Goal: Task Accomplishment & Management: Use online tool/utility

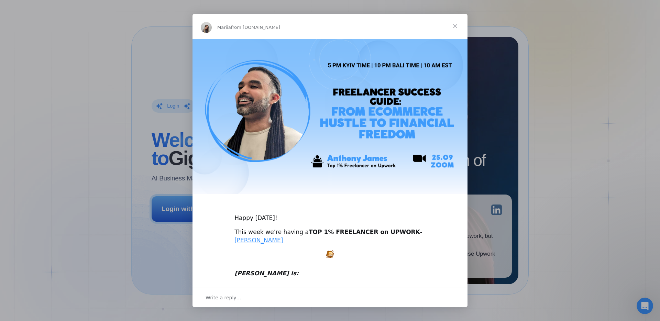
click at [452, 24] on span "Close" at bounding box center [455, 26] width 25 height 25
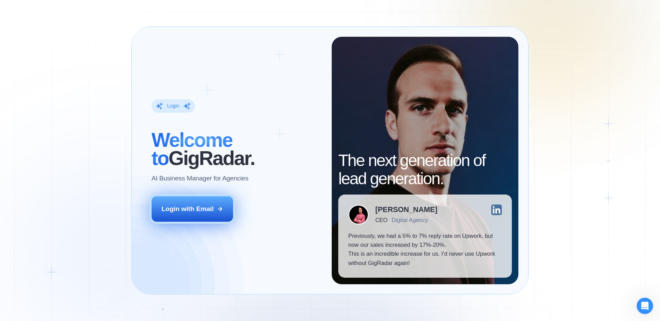
click at [212, 214] on button "Login with Email" at bounding box center [193, 208] width 82 height 25
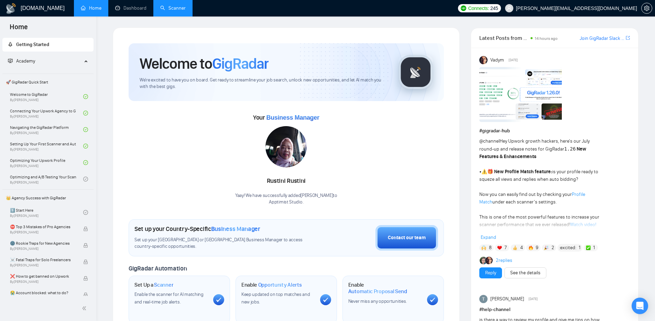
click at [173, 11] on link "Scanner" at bounding box center [172, 8] width 25 height 6
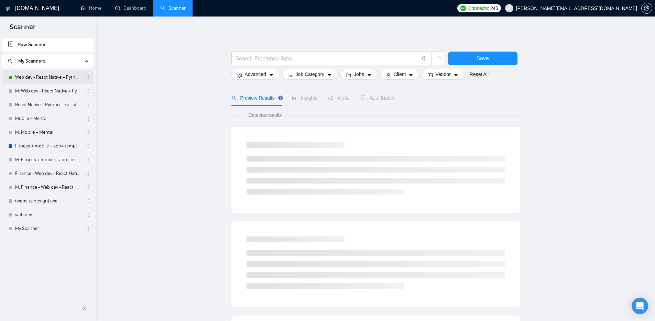
click at [41, 75] on link "Web dev - React Native + Python" at bounding box center [47, 78] width 65 height 14
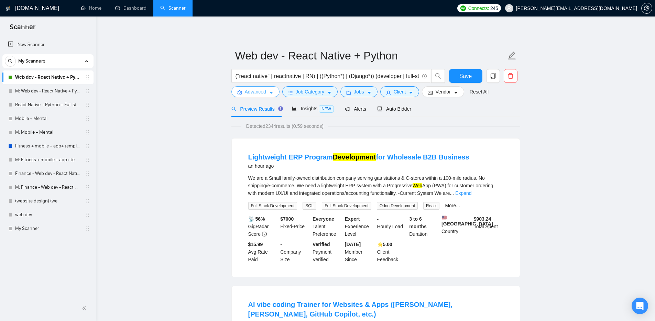
click at [261, 92] on span "Advanced" at bounding box center [255, 92] width 21 height 8
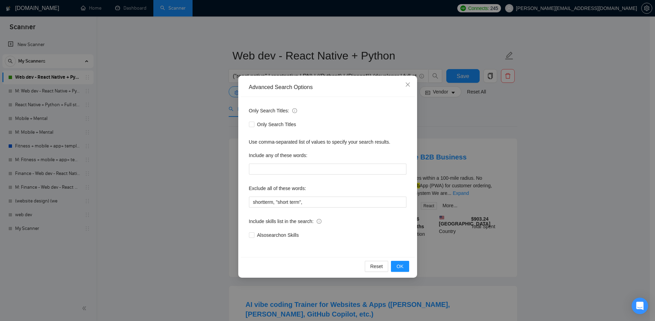
scroll to position [107, 0]
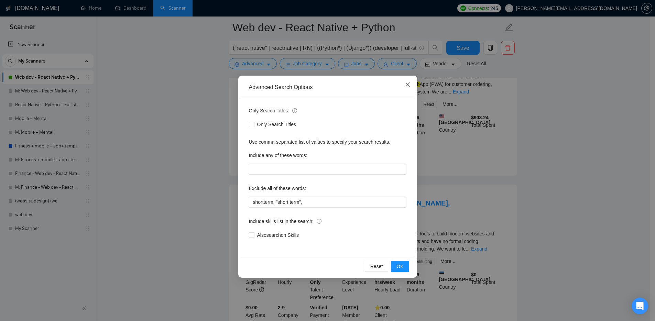
click at [409, 85] on icon "close" at bounding box center [408, 85] width 6 height 6
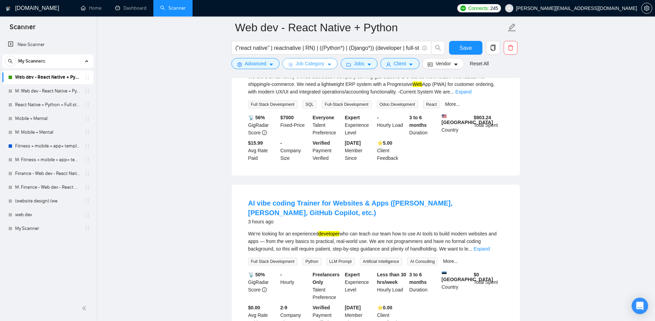
click at [310, 65] on span "Job Category" at bounding box center [310, 64] width 29 height 8
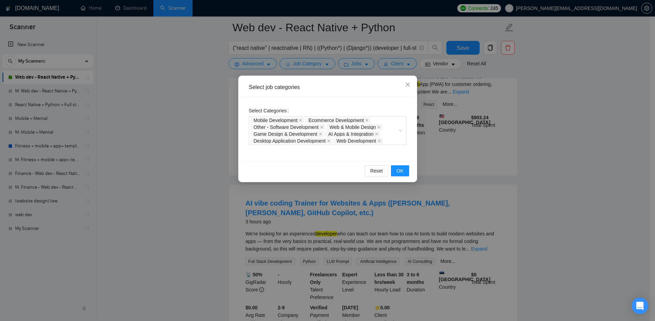
scroll to position [119, 0]
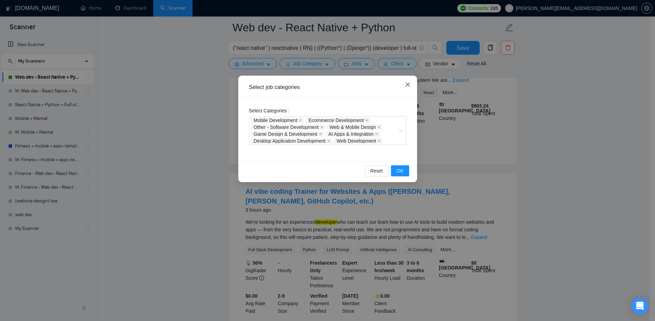
click at [408, 85] on icon "close" at bounding box center [408, 85] width 6 height 6
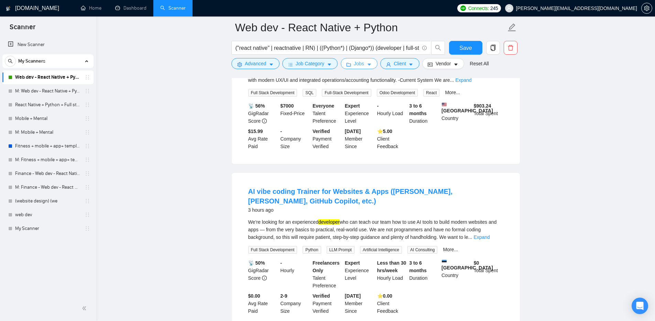
click at [359, 62] on span "Jobs" at bounding box center [359, 64] width 10 height 8
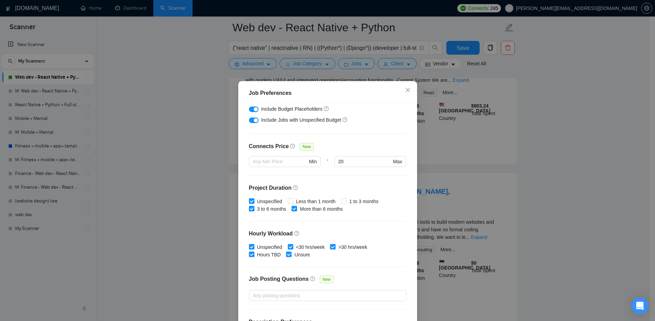
scroll to position [163, 0]
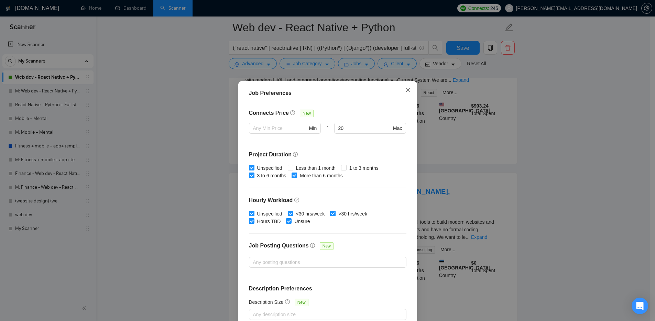
click at [405, 92] on icon "close" at bounding box center [408, 90] width 6 height 6
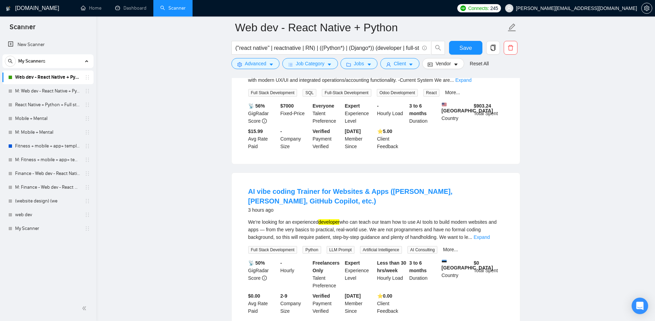
click at [406, 69] on form "Web dev - React Native + Python ("react native" | reactnative | RN) | ((Python*…" at bounding box center [375, 45] width 289 height 56
click at [406, 68] on button "Client" at bounding box center [399, 63] width 39 height 11
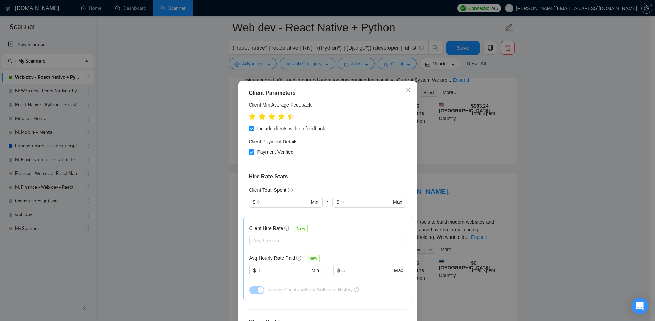
scroll to position [204, 0]
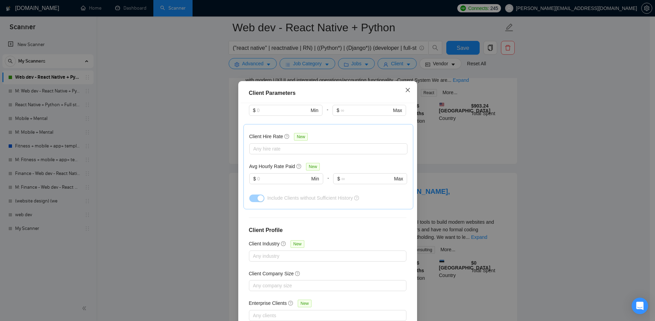
click at [405, 89] on icon "close" at bounding box center [408, 90] width 6 height 6
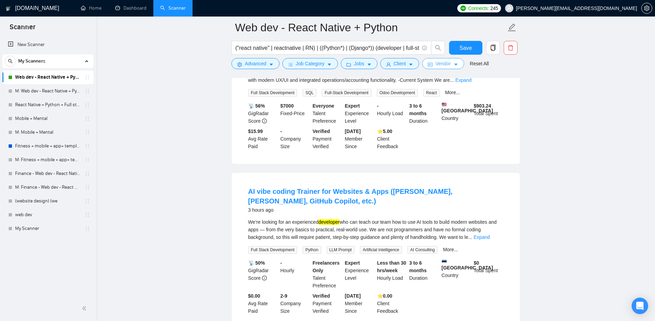
click at [453, 58] on button "Vendor" at bounding box center [443, 63] width 42 height 11
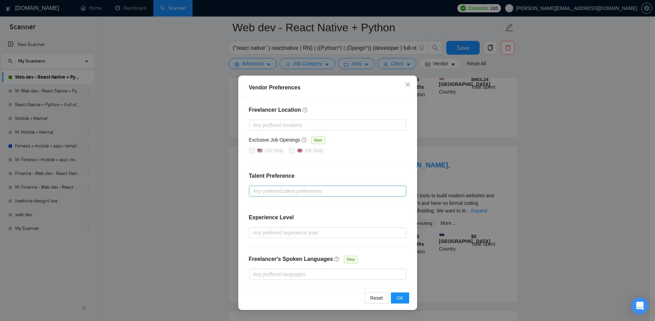
scroll to position [251, 0]
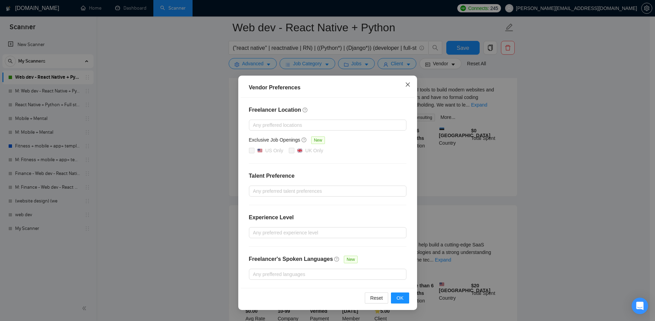
click at [406, 80] on span "Close" at bounding box center [408, 85] width 19 height 19
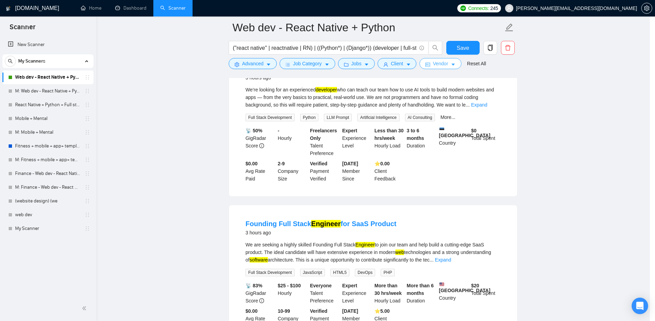
scroll to position [0, 0]
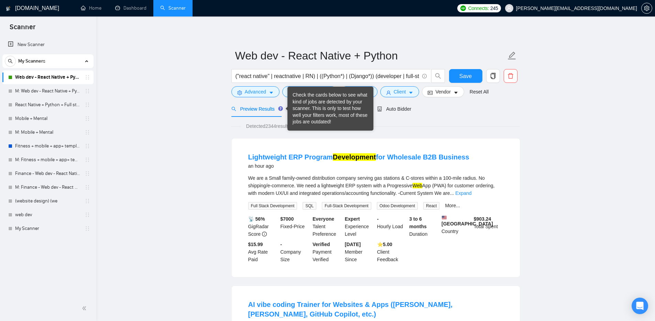
click at [279, 110] on icon "Tooltip anchor" at bounding box center [281, 109] width 6 height 6
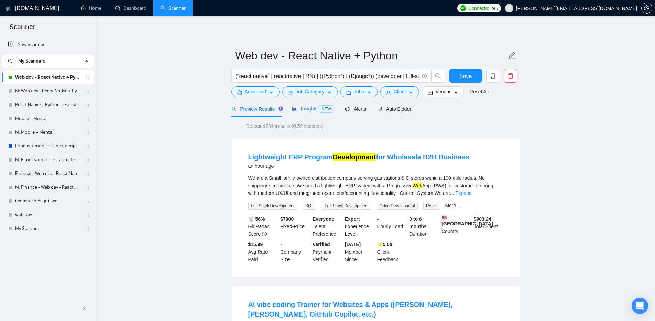
click at [300, 112] on div "Insights NEW" at bounding box center [313, 109] width 42 height 8
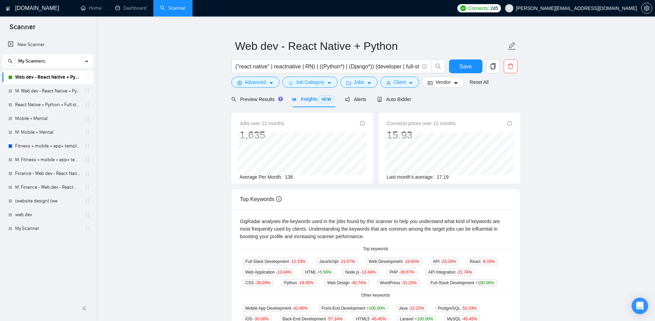
scroll to position [5, 0]
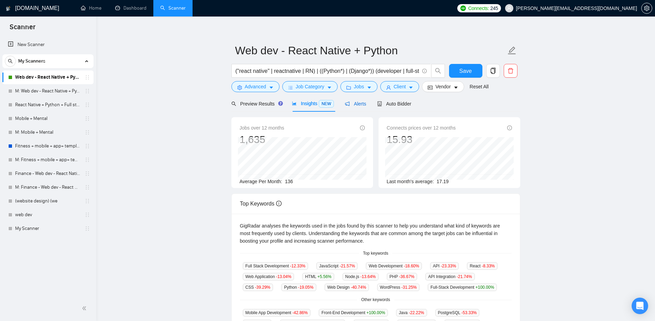
click at [361, 101] on span "Alerts" at bounding box center [355, 104] width 21 height 6
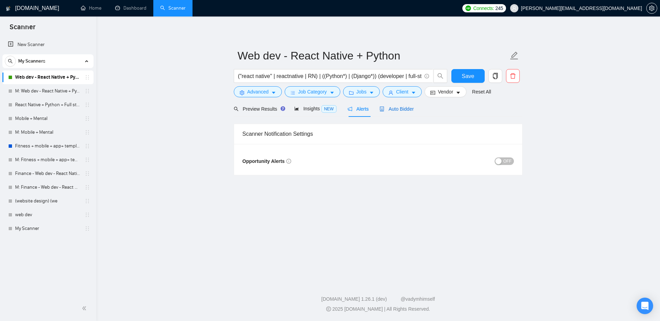
click at [397, 110] on span "Auto Bidder" at bounding box center [397, 109] width 34 height 6
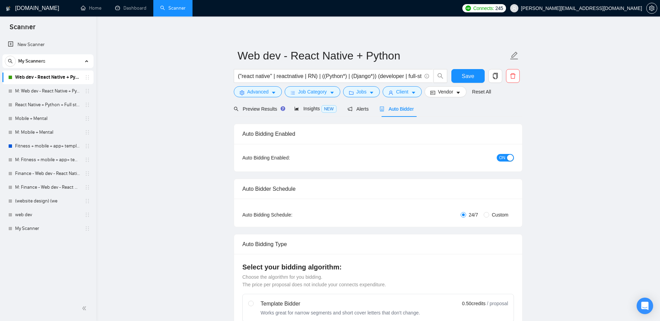
checkbox input "true"
click at [262, 111] on span "Preview Results" at bounding box center [256, 109] width 50 height 6
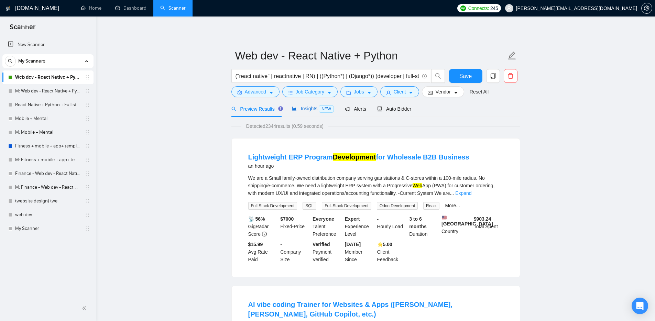
click at [332, 107] on span "NEW" at bounding box center [326, 109] width 15 height 8
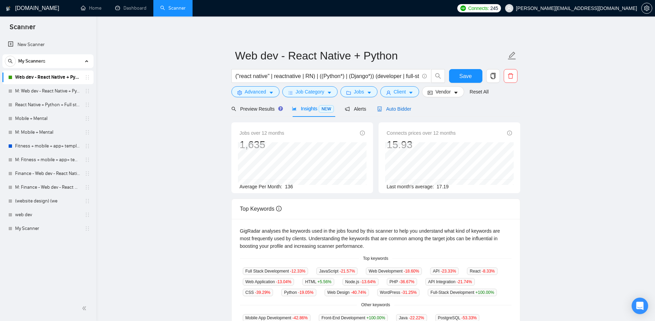
click at [395, 110] on span "Auto Bidder" at bounding box center [394, 109] width 34 height 6
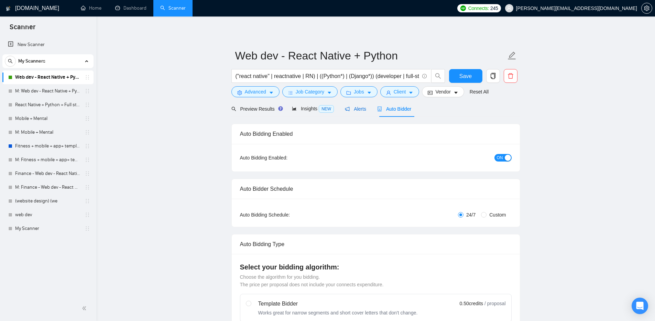
click at [354, 111] on span "Alerts" at bounding box center [355, 109] width 21 height 6
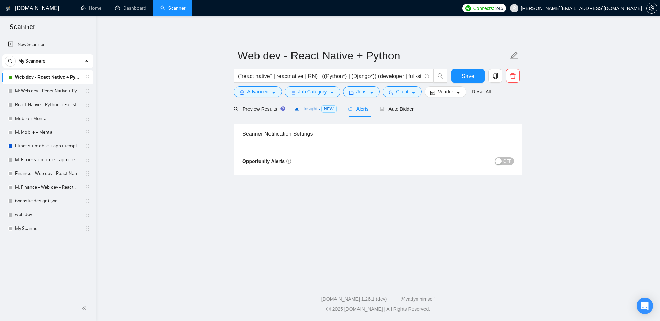
click at [306, 112] on div "Insights NEW" at bounding box center [315, 109] width 42 height 8
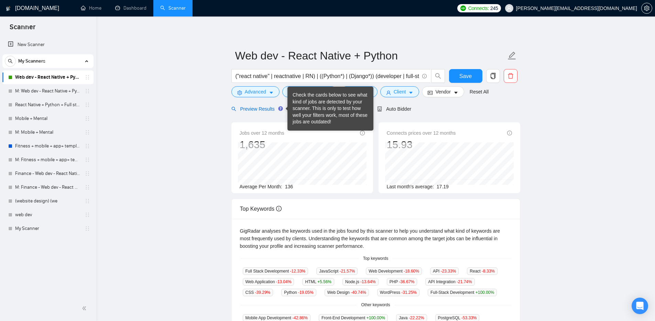
click at [272, 109] on span "Preview Results" at bounding box center [256, 109] width 50 height 6
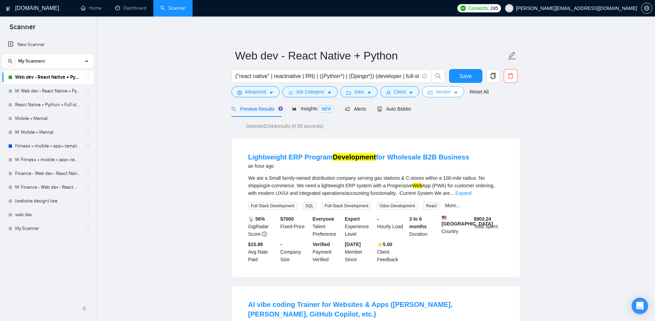
click at [451, 88] on span "Vendor" at bounding box center [442, 92] width 15 height 8
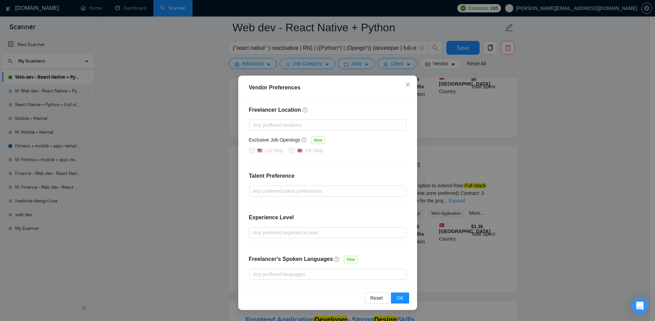
scroll to position [601, 0]
click at [412, 82] on span "Close" at bounding box center [408, 85] width 19 height 19
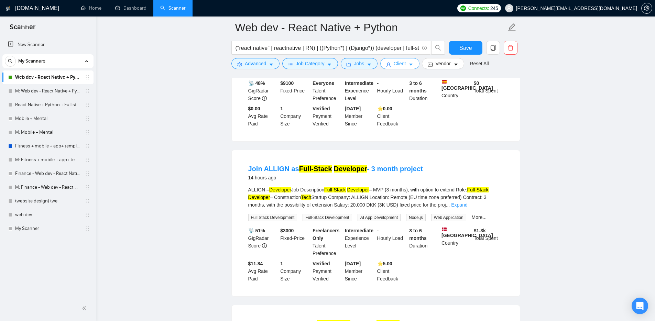
click at [402, 64] on span "Client" at bounding box center [400, 64] width 12 height 8
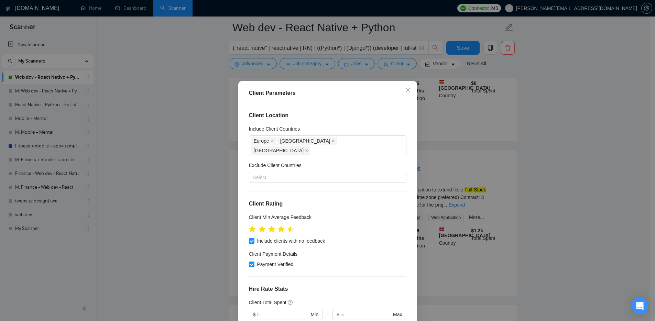
scroll to position [460, 0]
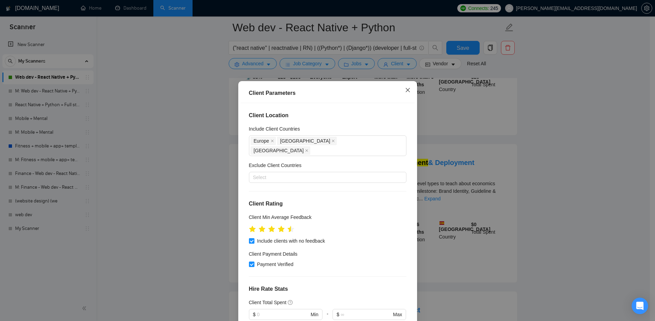
click at [401, 93] on span "Close" at bounding box center [408, 90] width 19 height 19
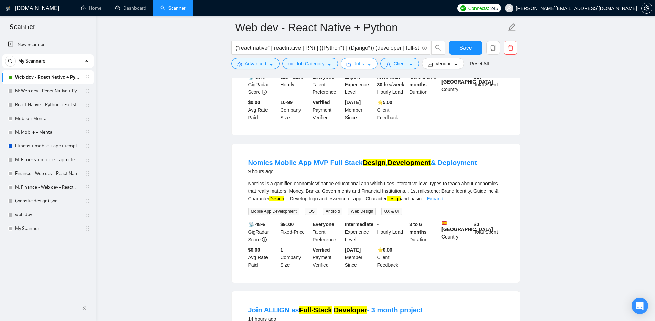
click at [348, 65] on icon "folder" at bounding box center [348, 64] width 5 height 5
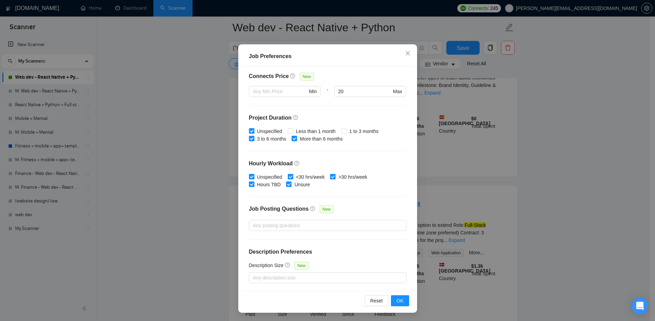
scroll to position [580, 0]
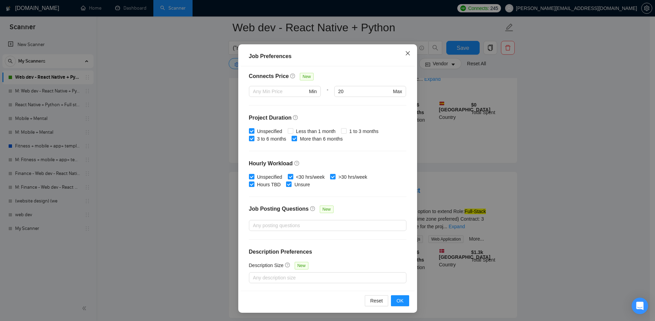
click at [401, 53] on span "Close" at bounding box center [408, 53] width 19 height 19
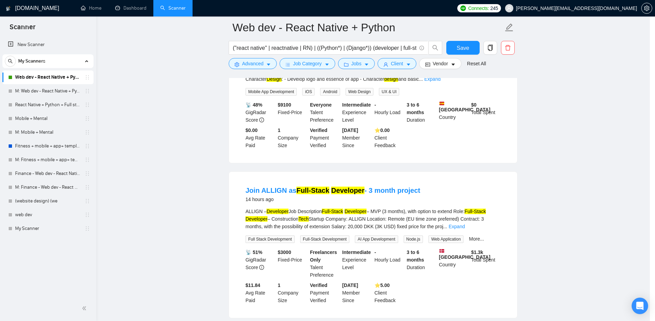
scroll to position [0, 0]
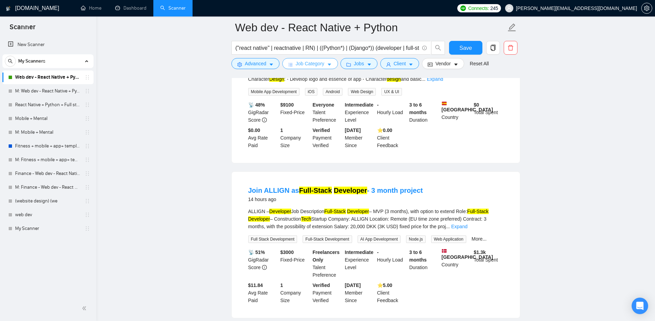
click at [309, 63] on span "Job Category" at bounding box center [310, 64] width 29 height 8
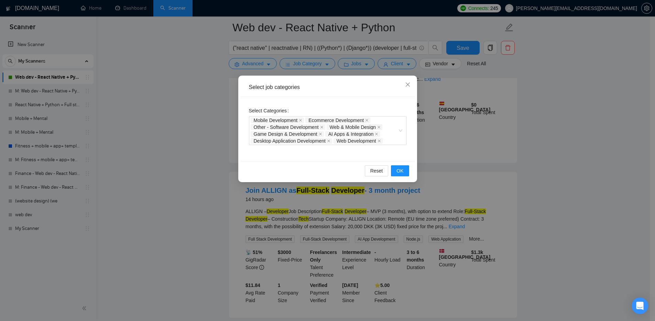
scroll to position [589, 0]
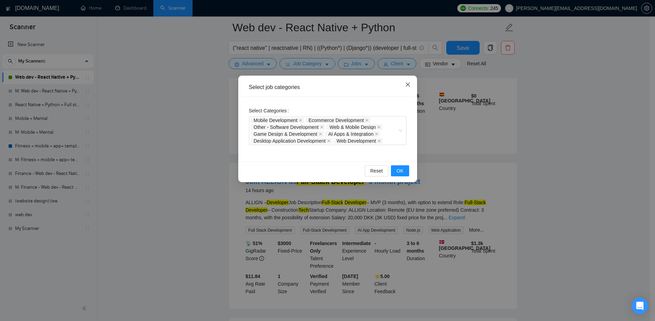
click at [410, 82] on icon "close" at bounding box center [408, 85] width 6 height 6
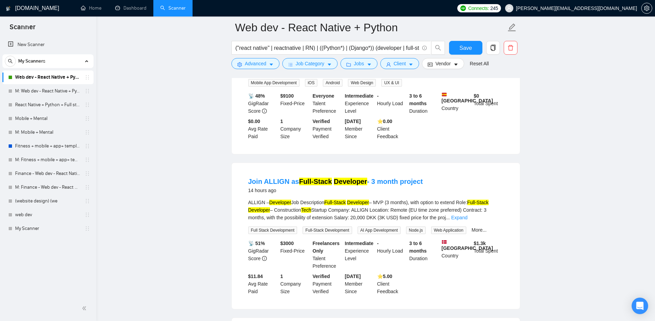
click at [283, 68] on div "Job Category" at bounding box center [310, 63] width 58 height 11
click at [274, 67] on button "Advanced" at bounding box center [255, 63] width 48 height 11
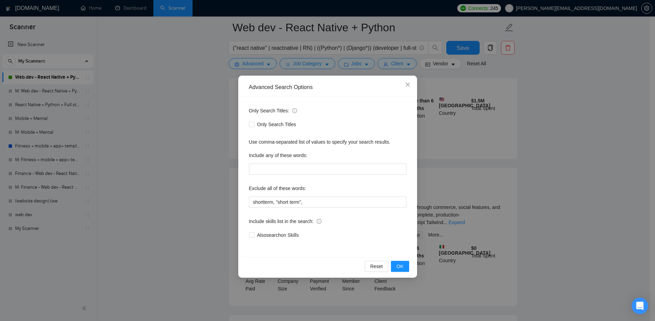
scroll to position [1112, 0]
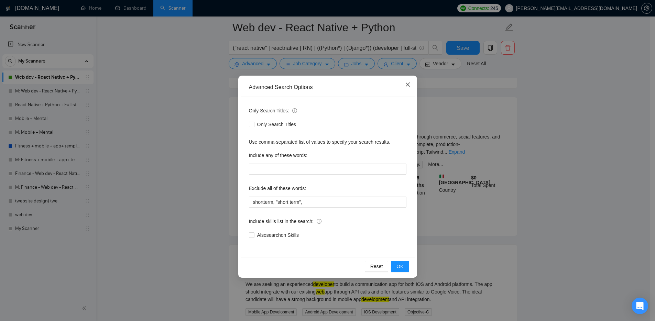
click at [405, 83] on span "Close" at bounding box center [408, 85] width 19 height 19
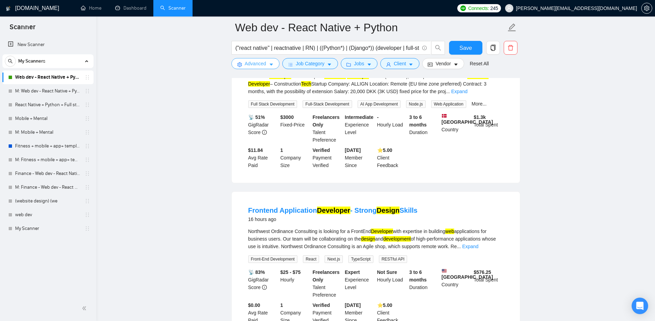
scroll to position [0, 0]
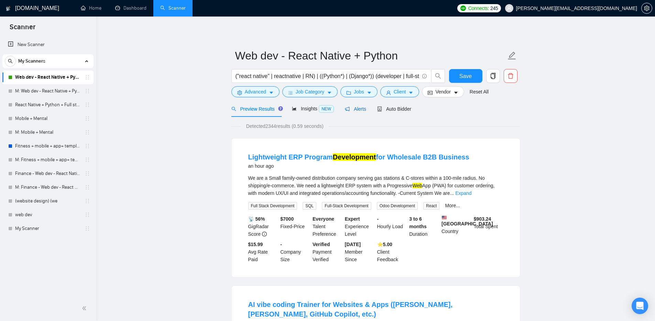
click at [354, 108] on span "Alerts" at bounding box center [355, 109] width 21 height 6
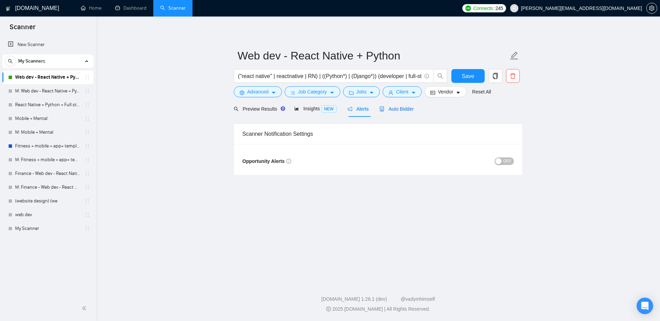
click at [395, 108] on span "Auto Bidder" at bounding box center [397, 109] width 34 height 6
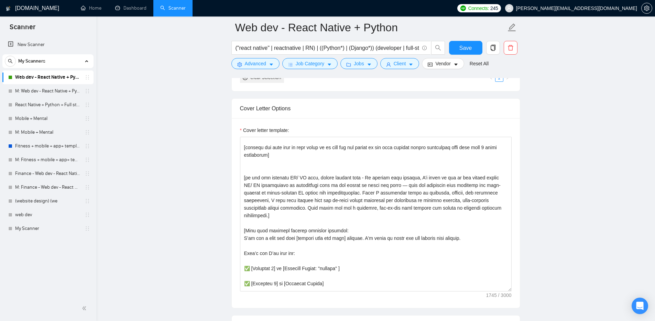
scroll to position [9, 0]
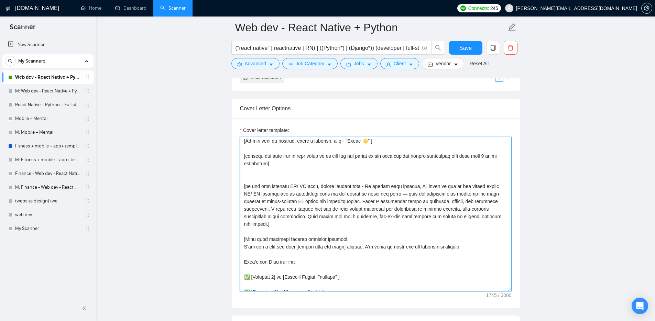
click at [341, 174] on textarea "Cover letter template:" at bounding box center [376, 214] width 272 height 155
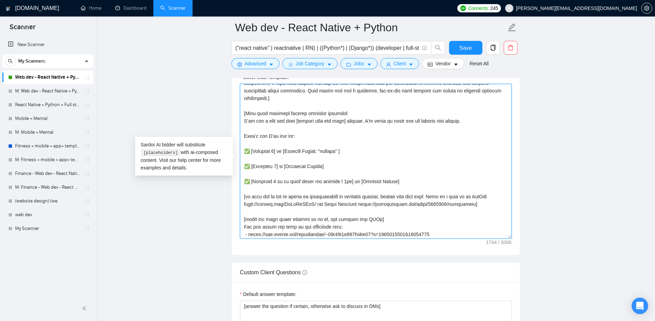
scroll to position [114, 0]
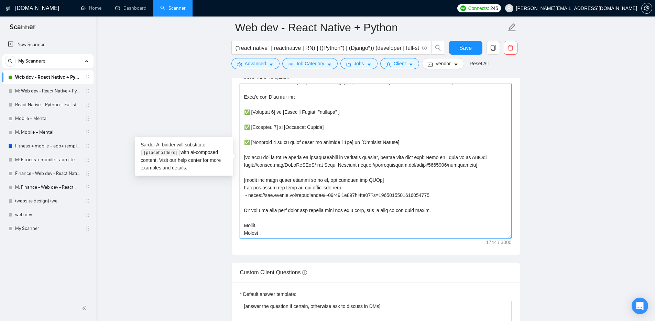
click at [456, 193] on textarea "Cover letter template:" at bounding box center [376, 161] width 272 height 155
click at [243, 211] on textarea "Cover letter template:" at bounding box center [376, 161] width 272 height 155
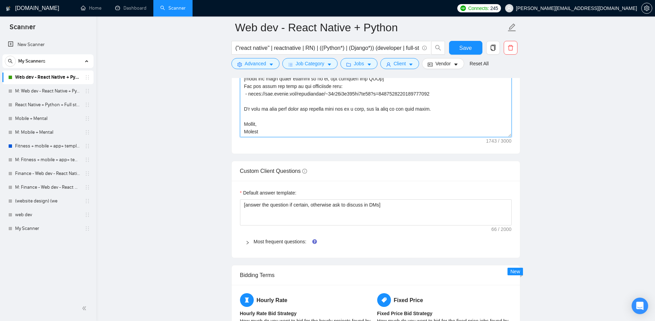
type textarea "[Lorem i dolorsit ametcons adipi eli seddoe't inci ut laboree dolo (ma aliquaen…"
click at [251, 241] on div at bounding box center [250, 242] width 8 height 8
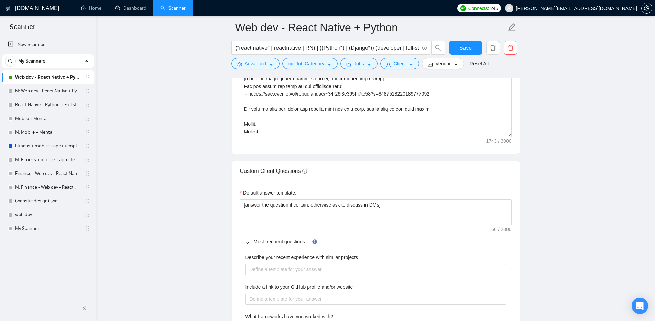
click at [246, 241] on icon "right" at bounding box center [248, 243] width 4 height 4
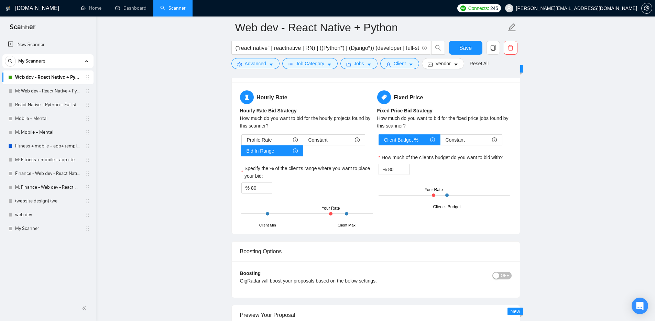
scroll to position [1100, 0]
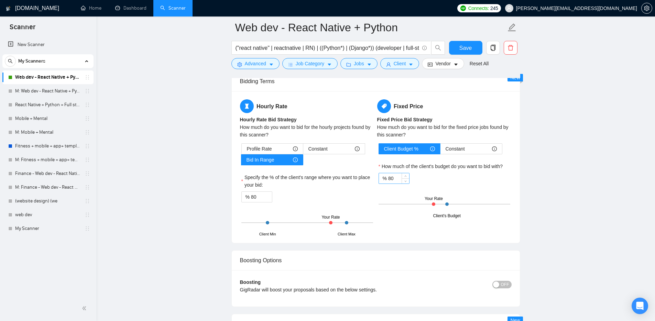
click at [393, 180] on input "80" at bounding box center [398, 178] width 21 height 10
type input "90"
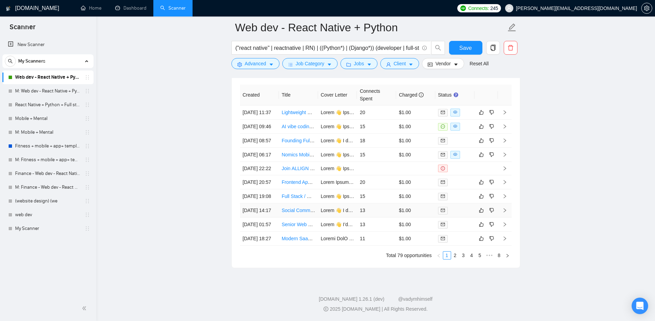
scroll to position [1879, 0]
